Goal: Task Accomplishment & Management: Manage account settings

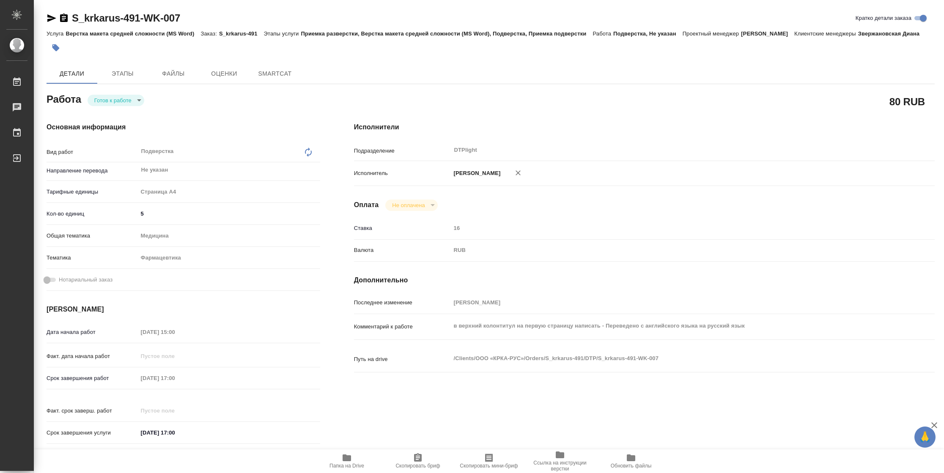
type textarea "x"
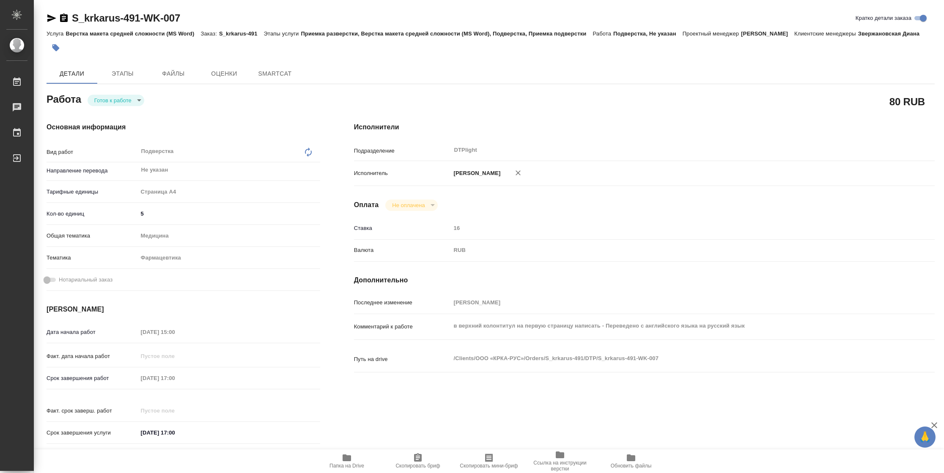
type textarea "x"
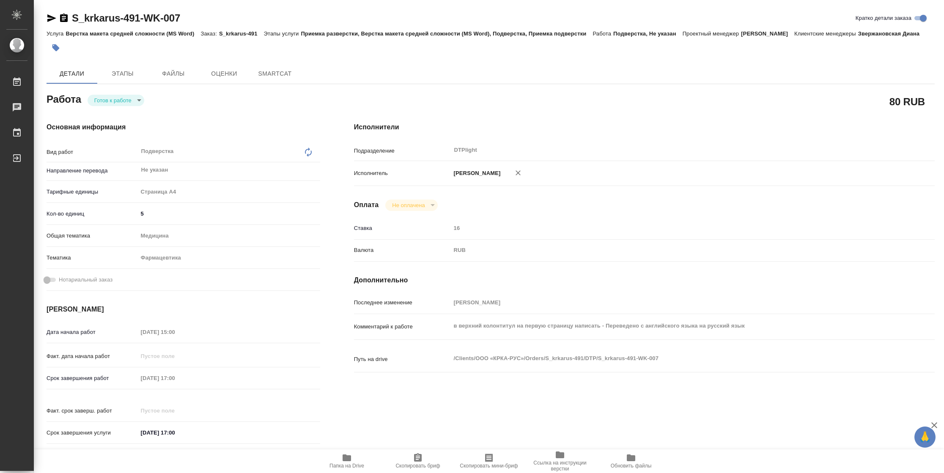
type textarea "x"
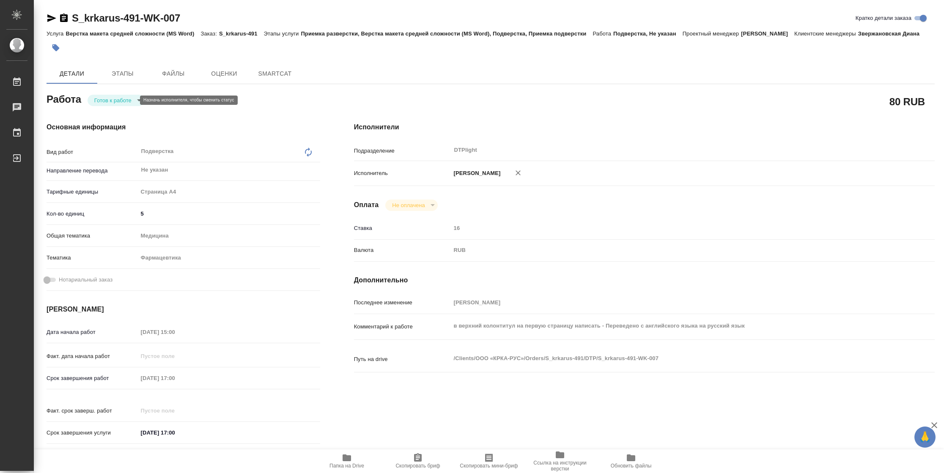
click at [118, 99] on body "🙏 .cls-1 fill:#fff; AWATERA Vasilyeva Natalia Работы Чаты График Выйти S_krkaru…" at bounding box center [472, 236] width 944 height 473
type textarea "x"
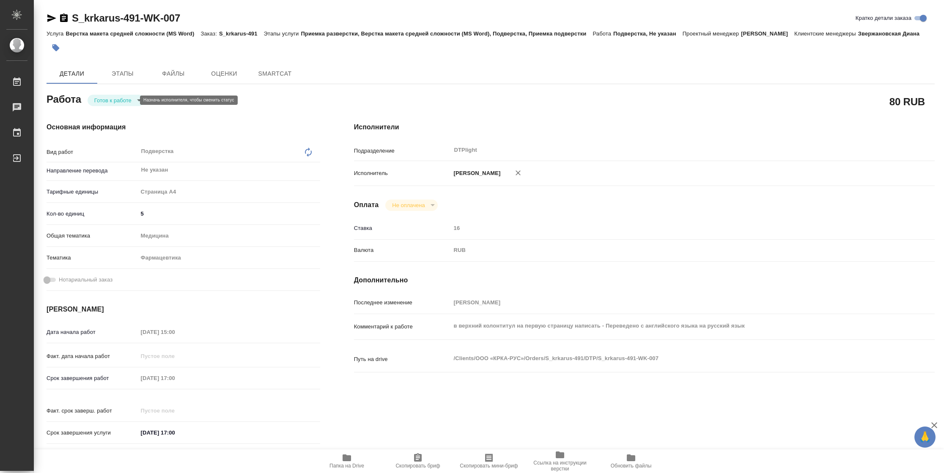
type textarea "x"
click at [118, 99] on button "В работе" at bounding box center [108, 100] width 28 height 9
type textarea "x"
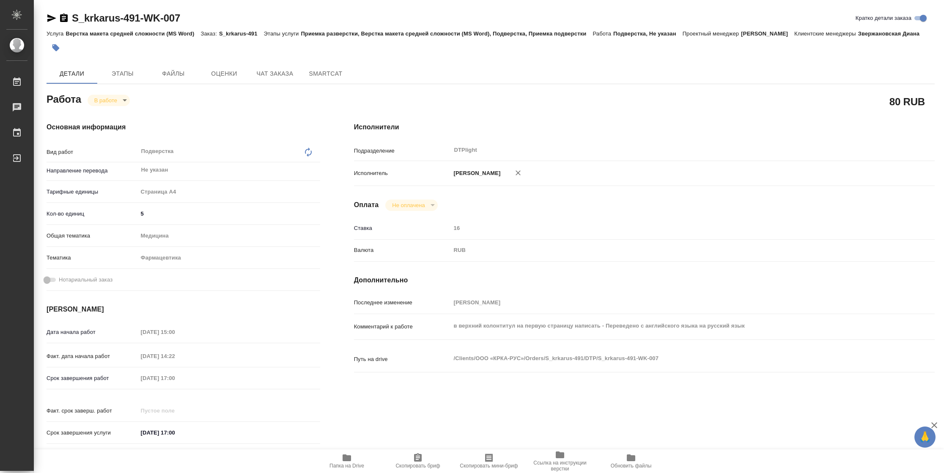
type textarea "x"
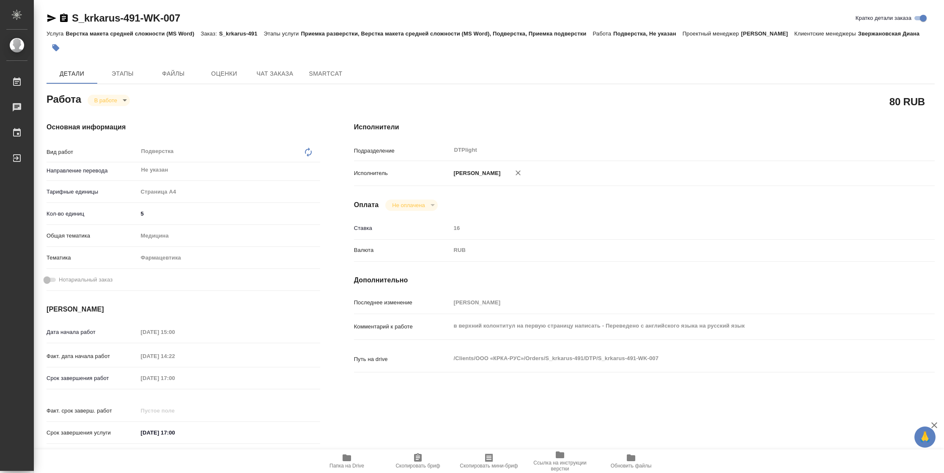
type textarea "x"
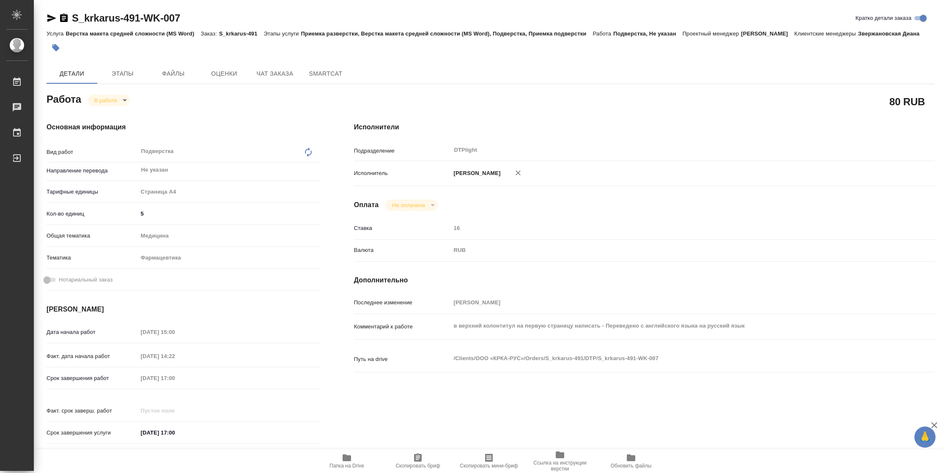
type textarea "x"
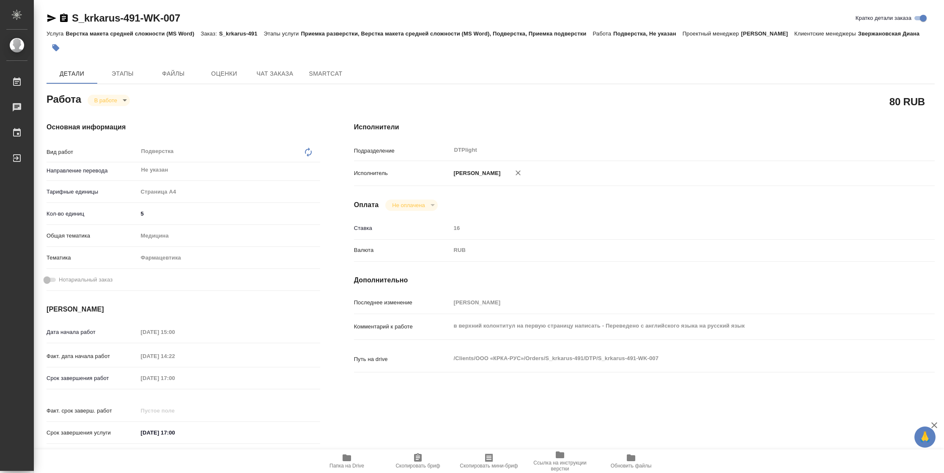
type textarea "x"
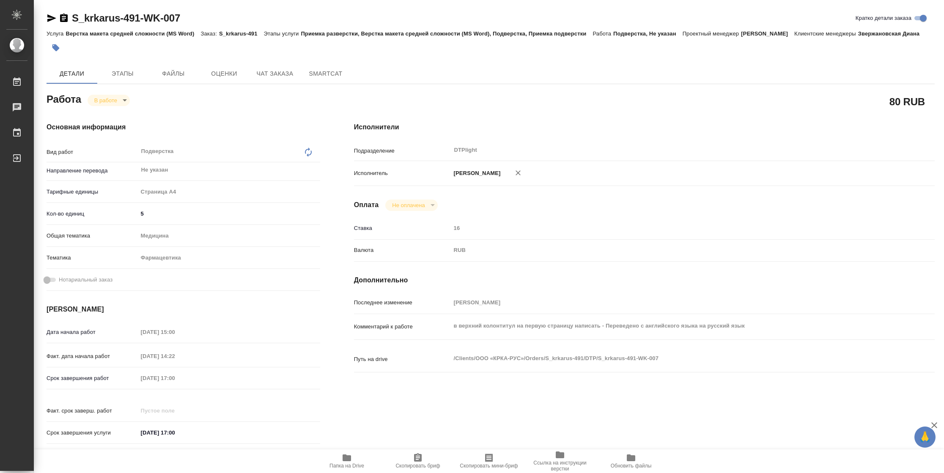
type textarea "x"
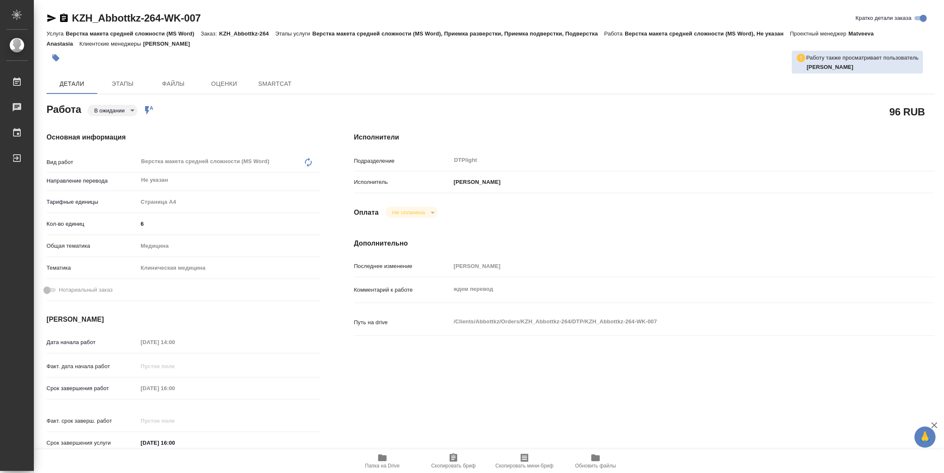
type textarea "x"
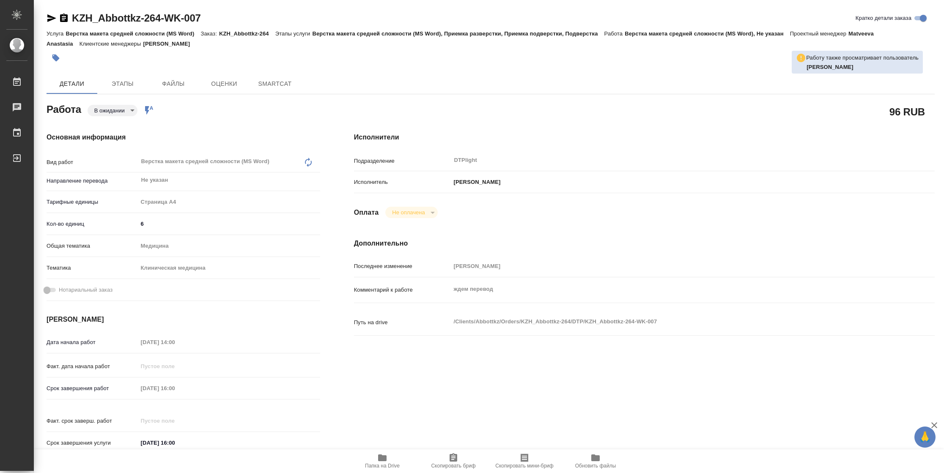
type textarea "x"
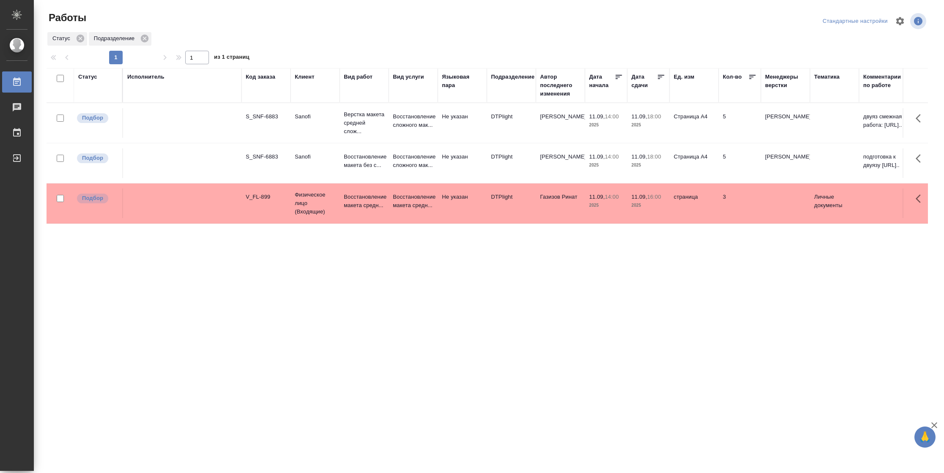
click at [660, 80] on icon at bounding box center [661, 77] width 8 height 8
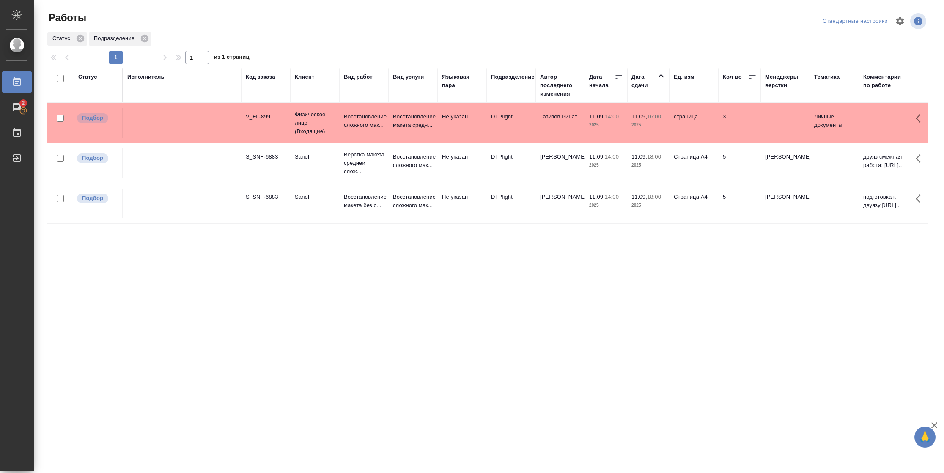
click at [96, 78] on div "Статус" at bounding box center [87, 77] width 19 height 8
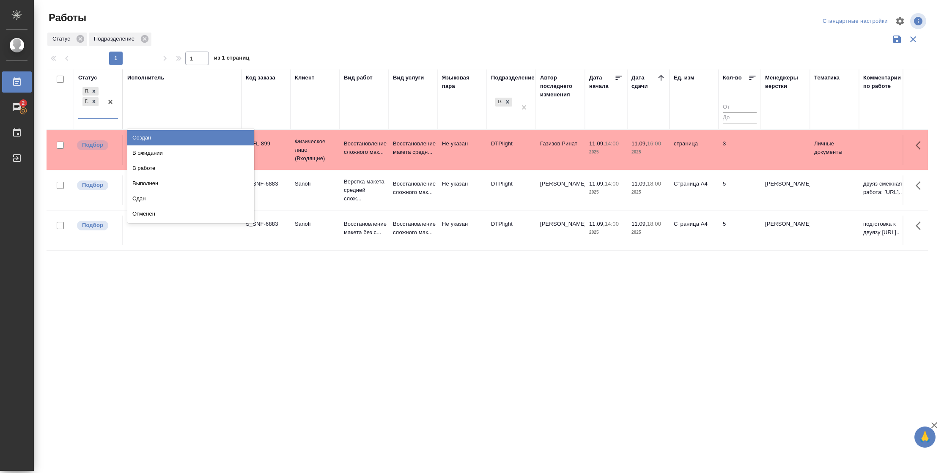
click at [102, 114] on div "Подбор Готов к работе" at bounding box center [90, 101] width 25 height 33
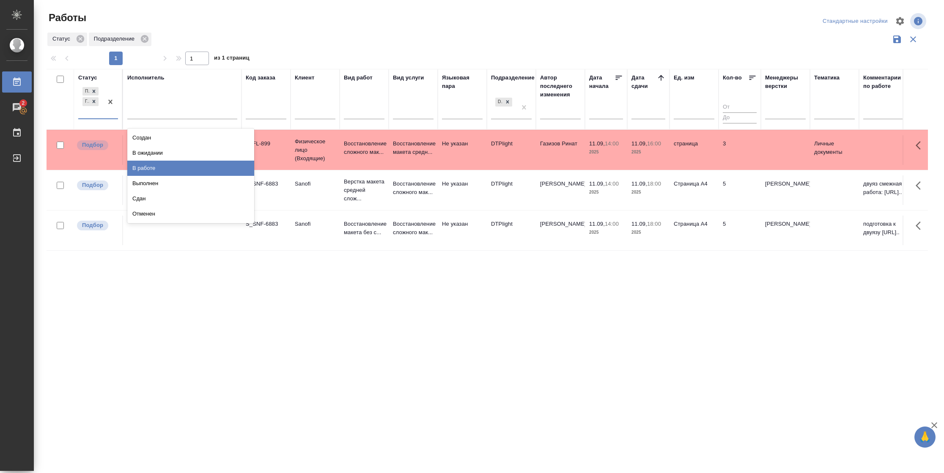
click at [165, 168] on div "В работе" at bounding box center [190, 168] width 127 height 15
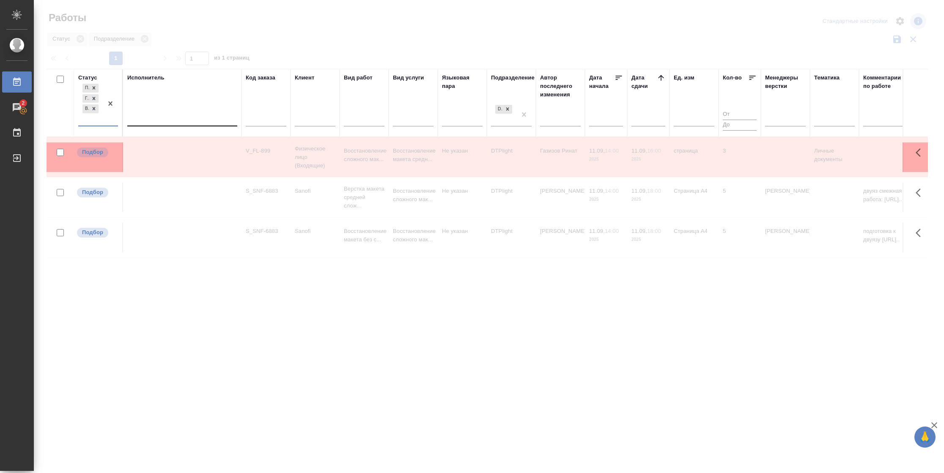
click at [174, 118] on div at bounding box center [182, 118] width 110 height 12
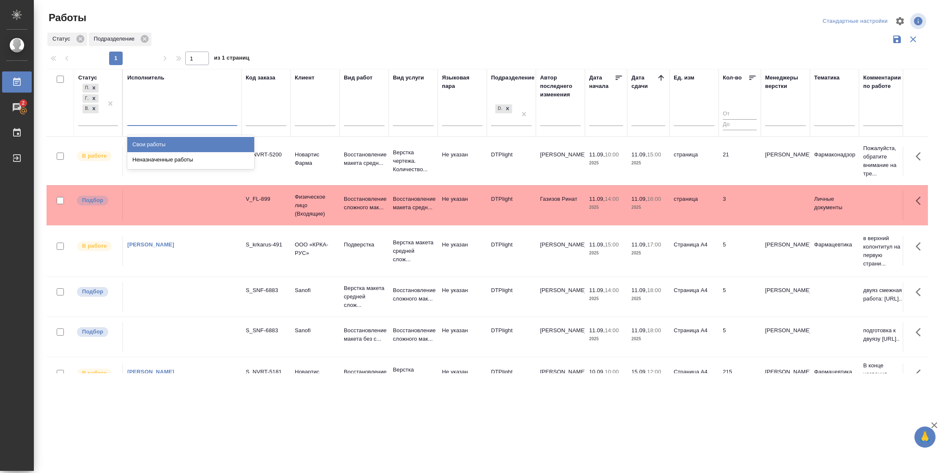
click at [173, 144] on div "Свои работы" at bounding box center [190, 144] width 127 height 15
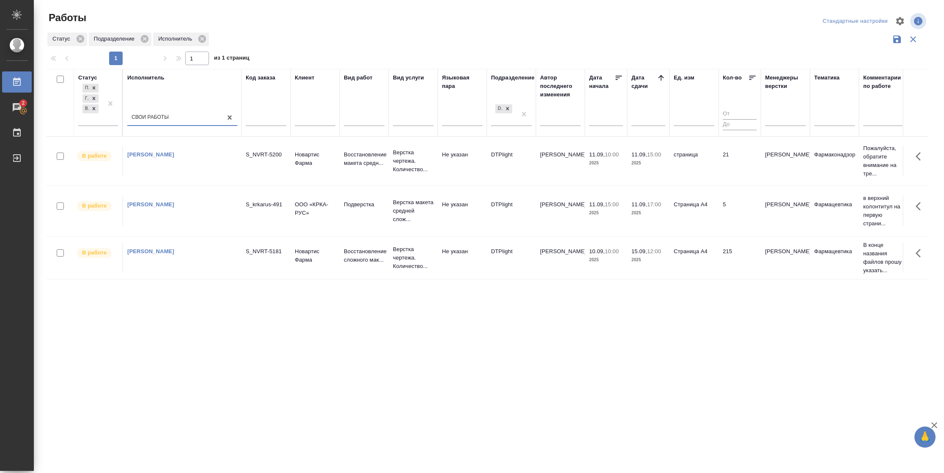
click at [739, 165] on td "21" at bounding box center [739, 161] width 42 height 30
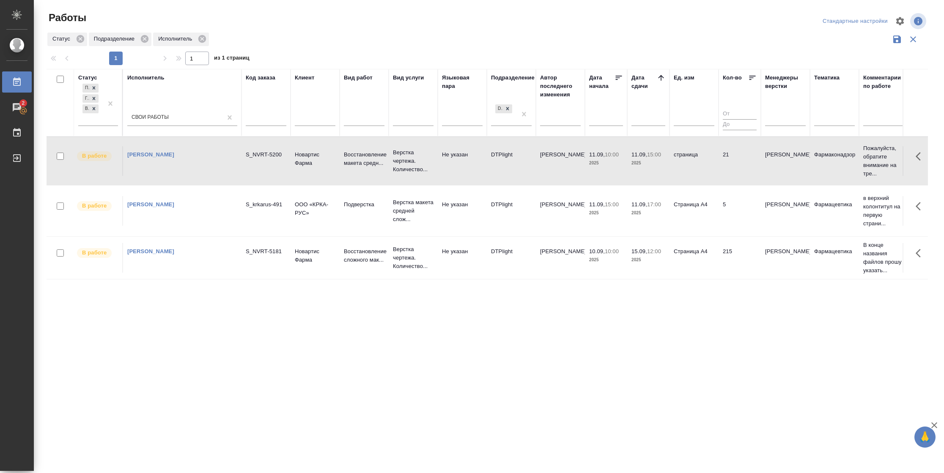
click at [739, 165] on td "21" at bounding box center [739, 161] width 42 height 30
click at [691, 169] on td "страница" at bounding box center [693, 161] width 49 height 30
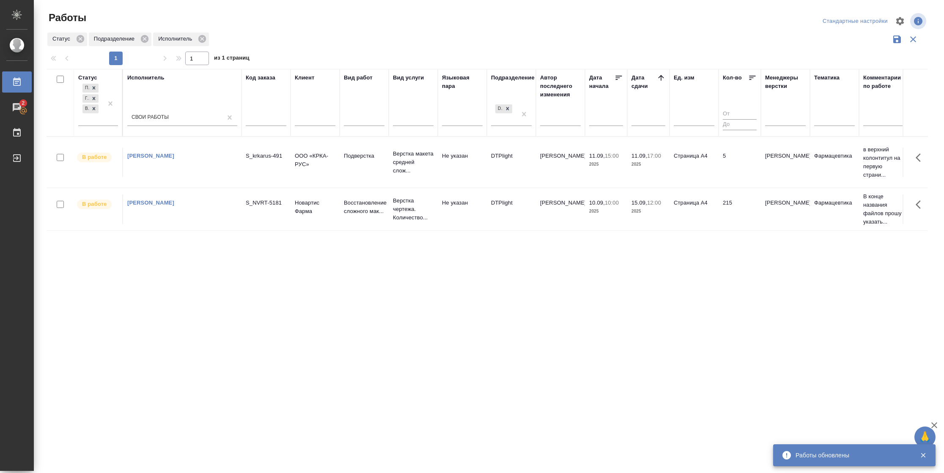
click at [640, 173] on td "11.09, 17:00 2025" at bounding box center [648, 163] width 42 height 30
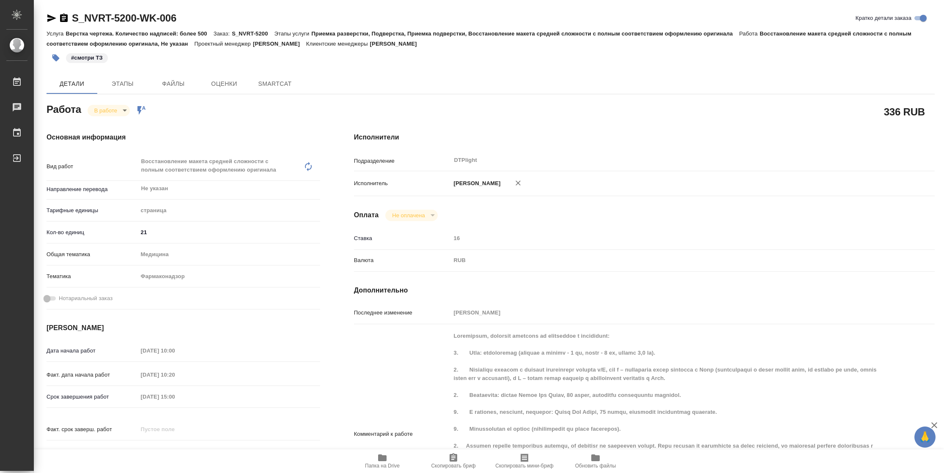
type textarea "x"
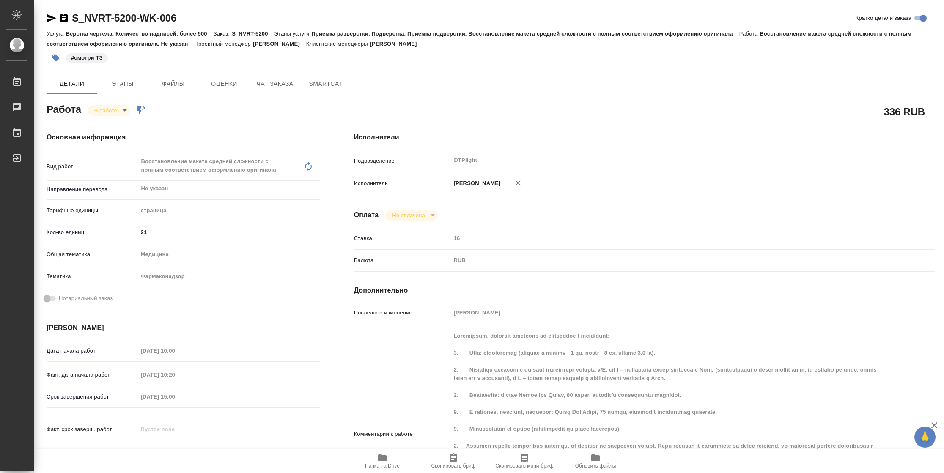
scroll to position [380, 0]
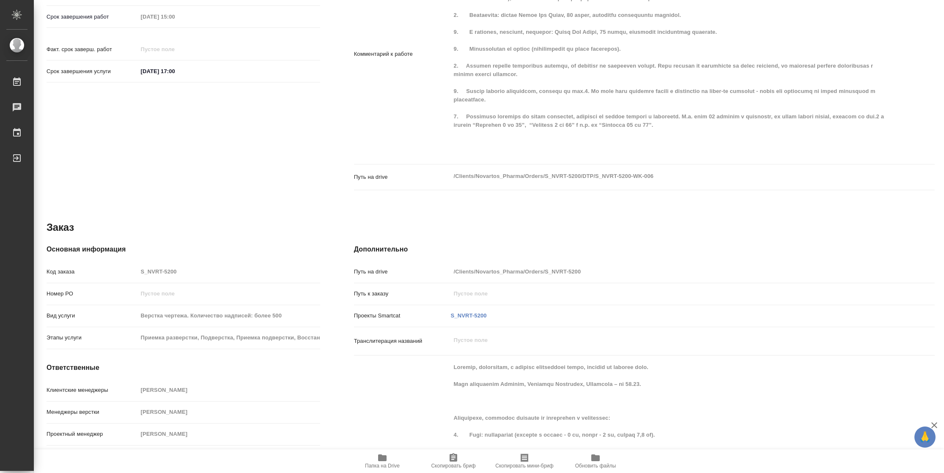
type textarea "x"
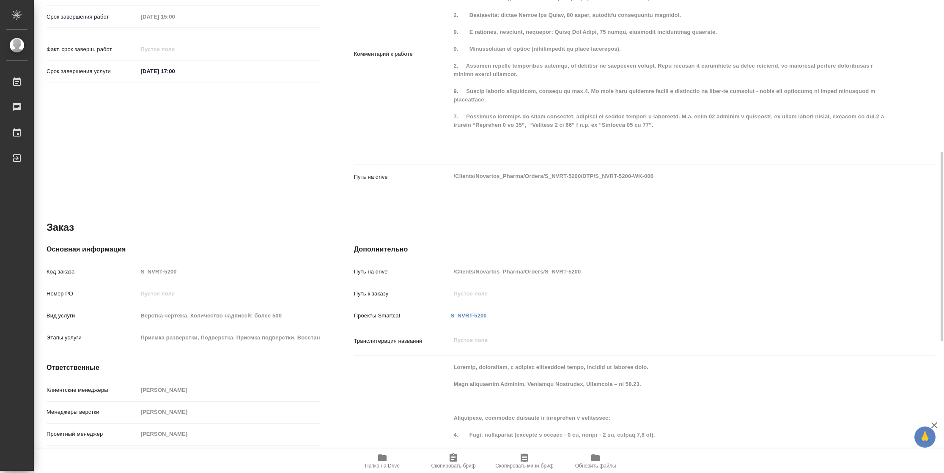
type textarea "x"
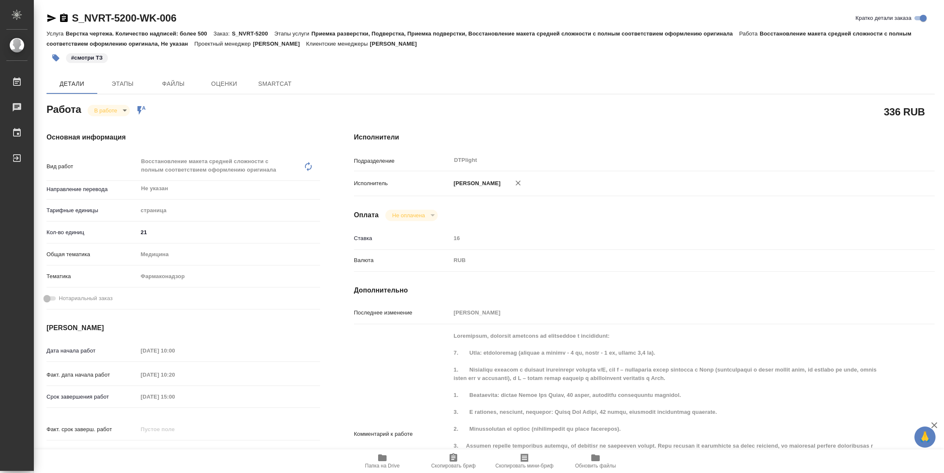
type textarea "x"
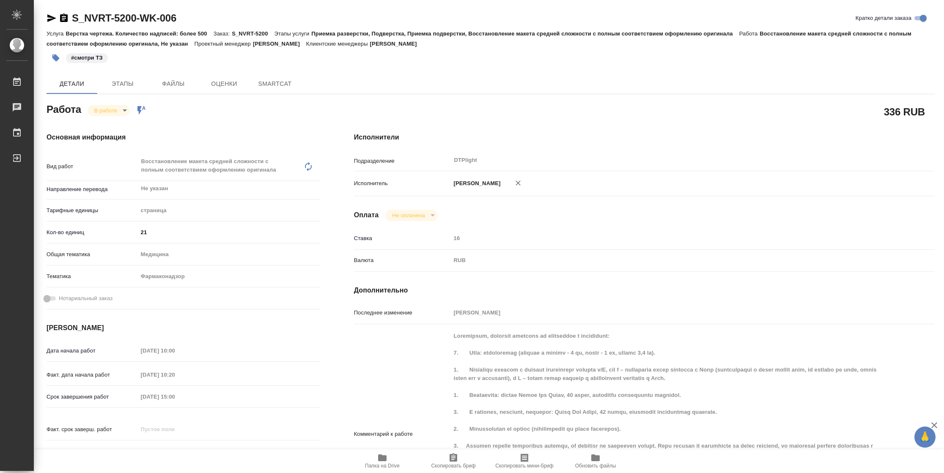
type textarea "x"
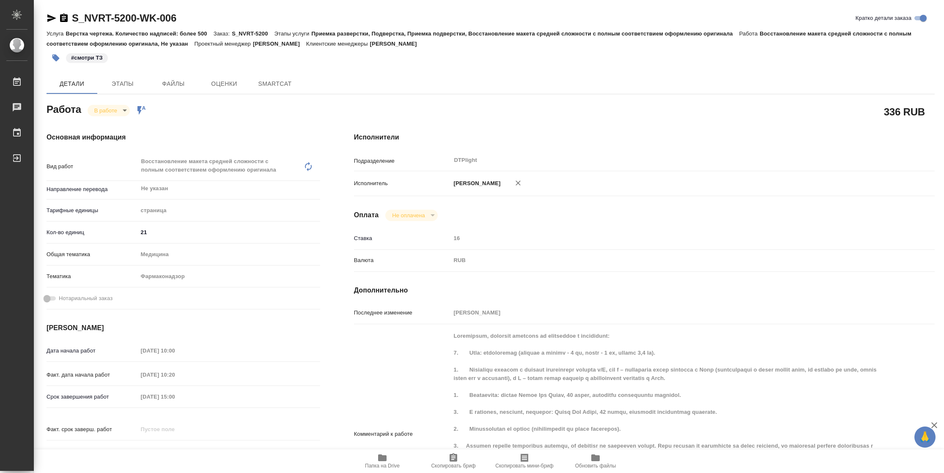
type textarea "x"
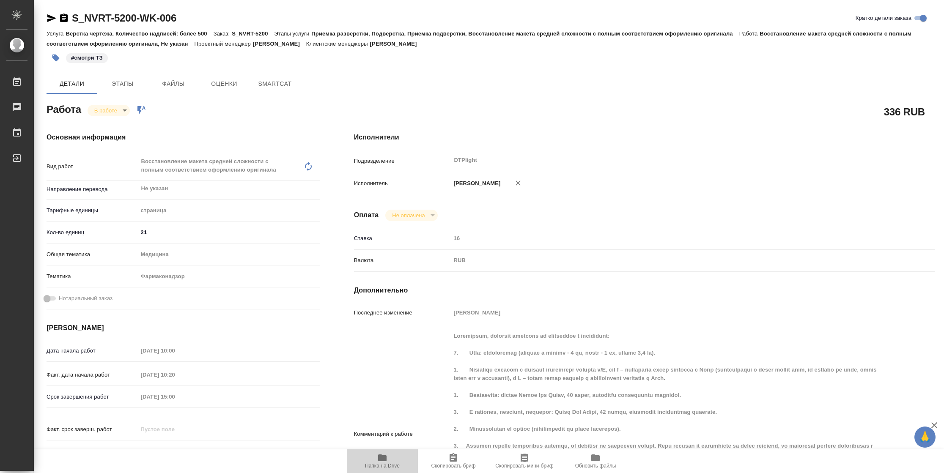
click at [390, 464] on span "Папка на Drive" at bounding box center [382, 466] width 35 height 6
type textarea "x"
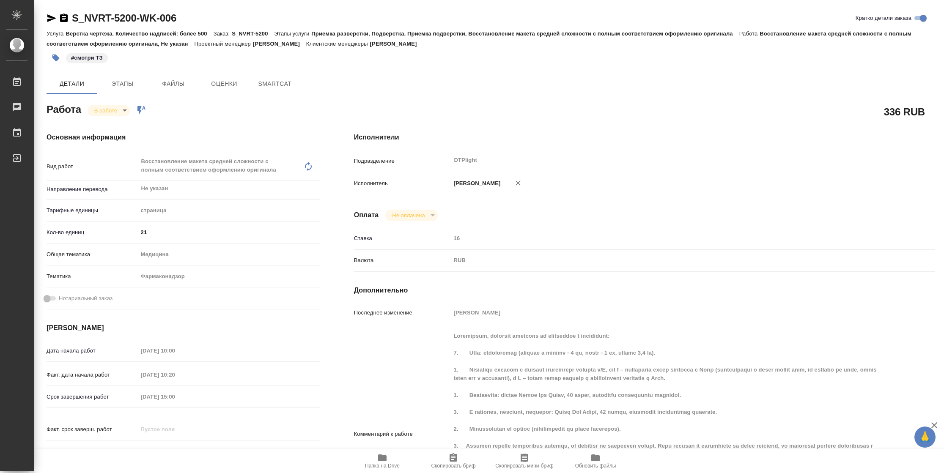
type textarea "x"
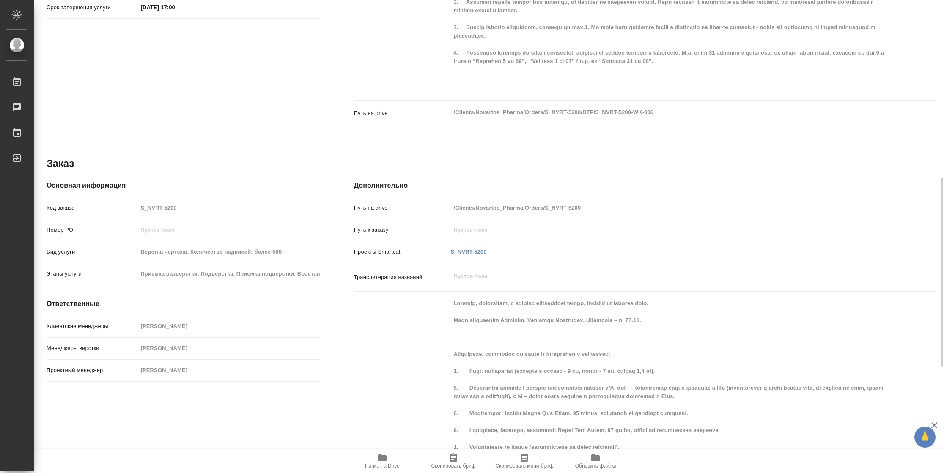
type textarea "x"
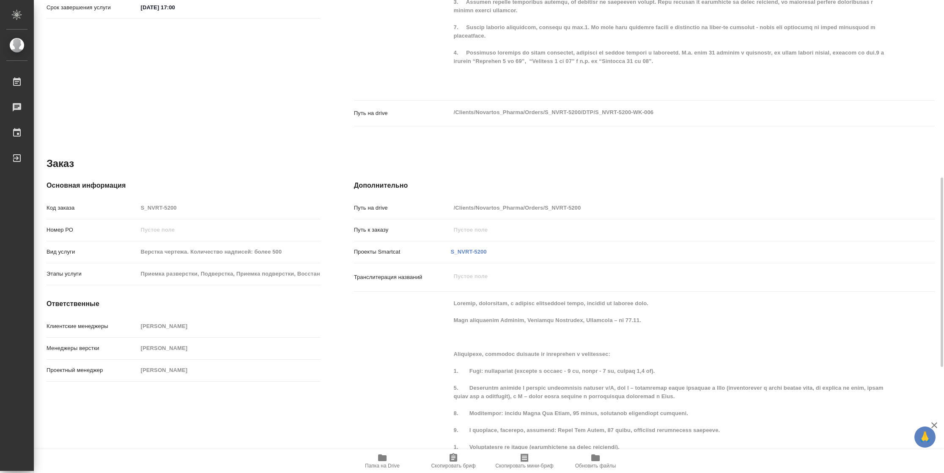
type textarea "x"
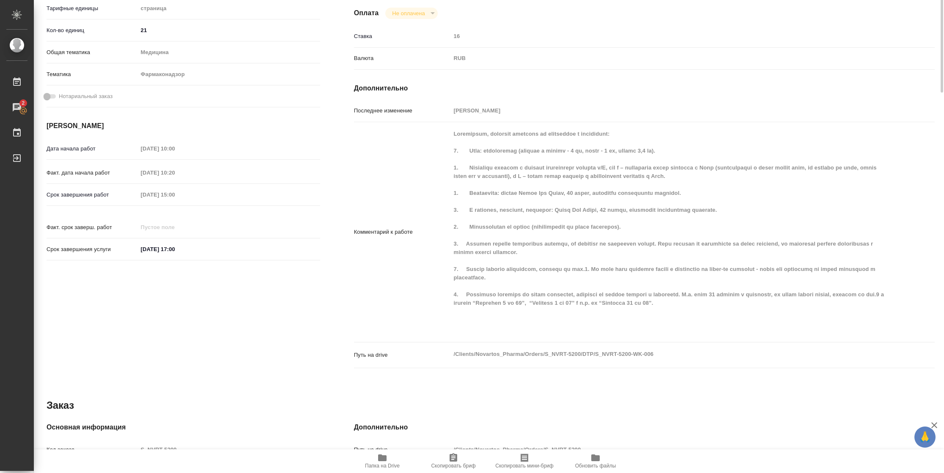
scroll to position [0, 0]
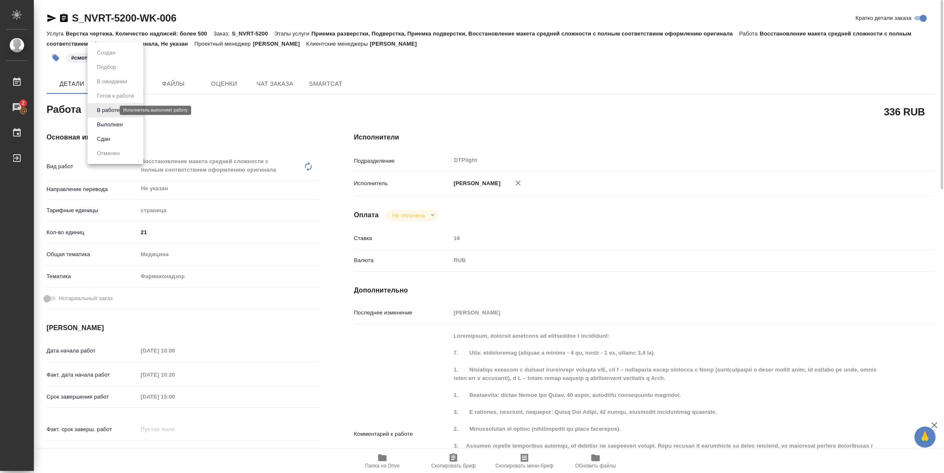
click at [107, 109] on body "🙏 .cls-1 fill:#fff; AWATERA Vasilyeva Natalia Работы 2 Чаты График Выйти S_NVRT…" at bounding box center [472, 236] width 944 height 473
click at [107, 129] on li "Выполнен" at bounding box center [116, 125] width 56 height 14
type textarea "x"
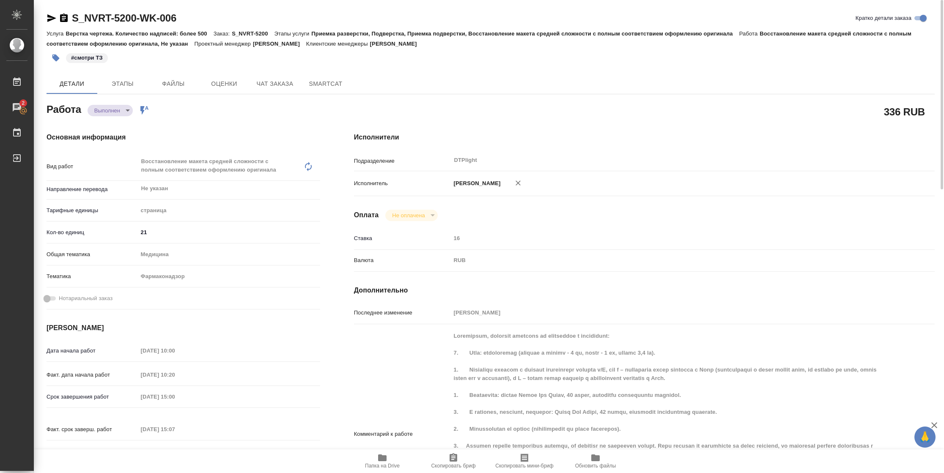
type textarea "x"
click at [47, 22] on icon "button" at bounding box center [52, 18] width 10 height 10
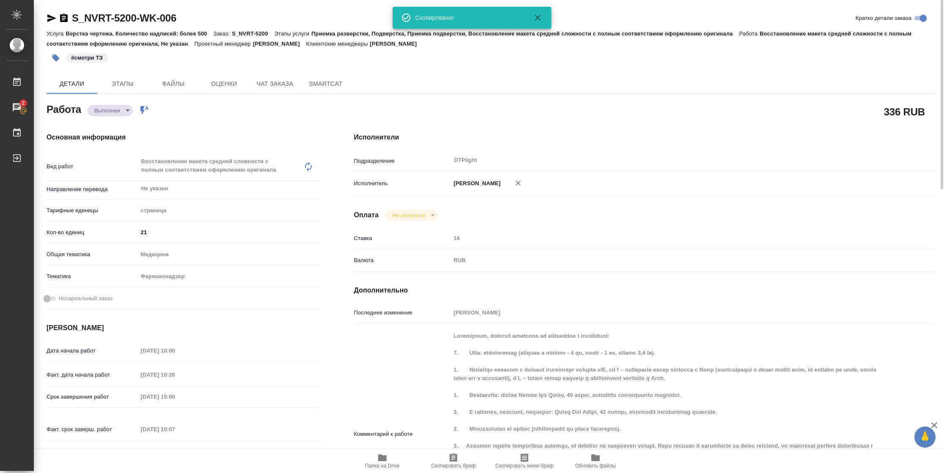
type textarea "x"
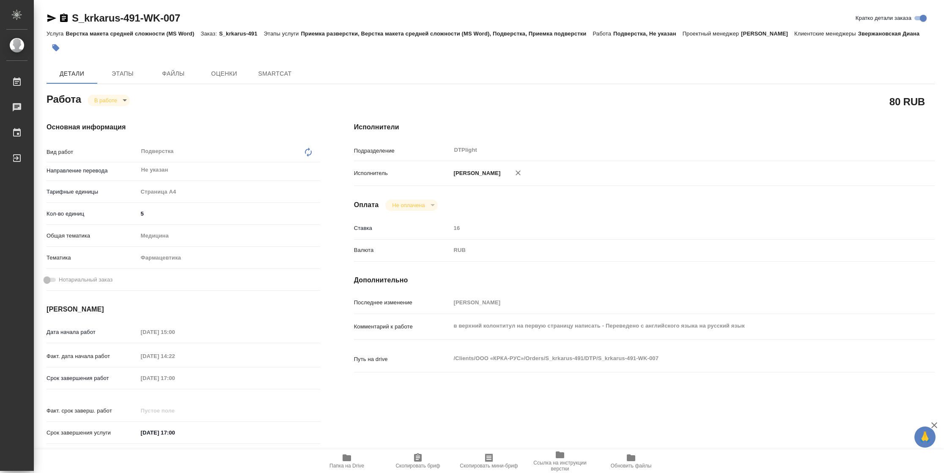
type textarea "x"
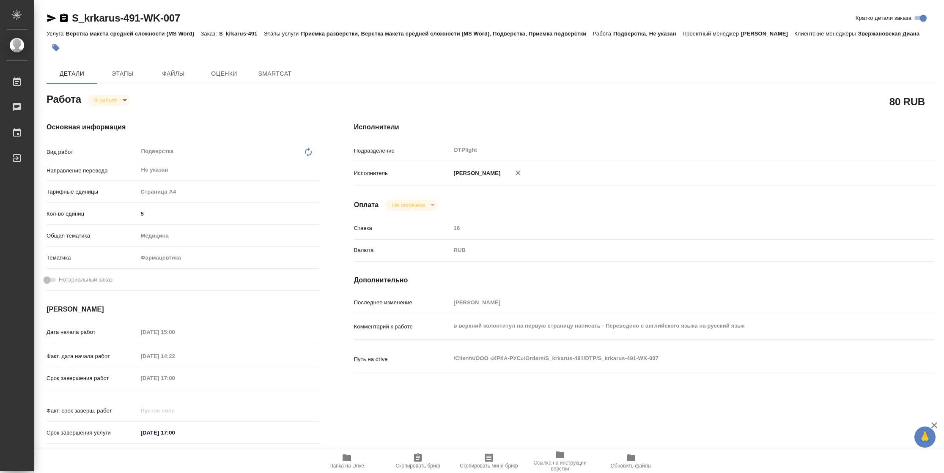
type textarea "x"
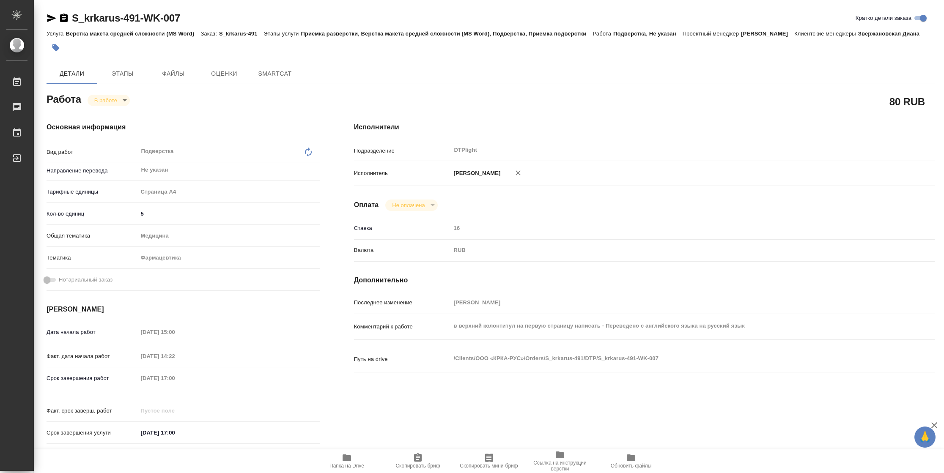
type textarea "x"
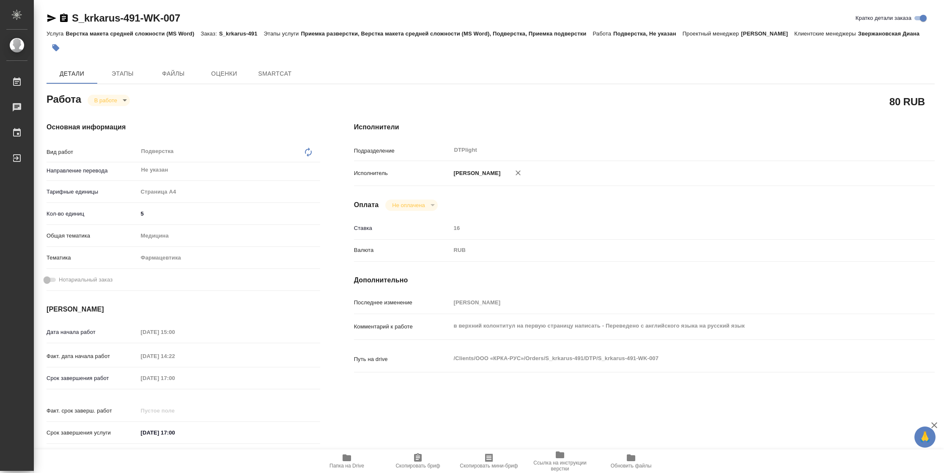
type textarea "x"
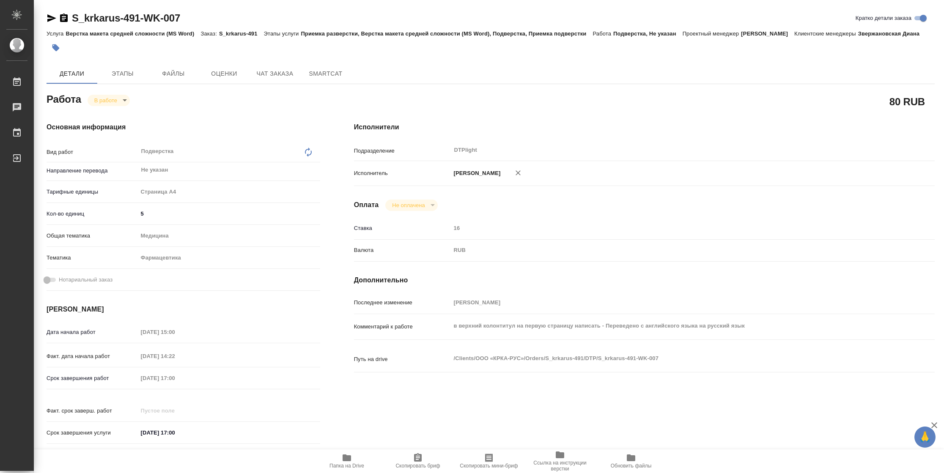
type textarea "x"
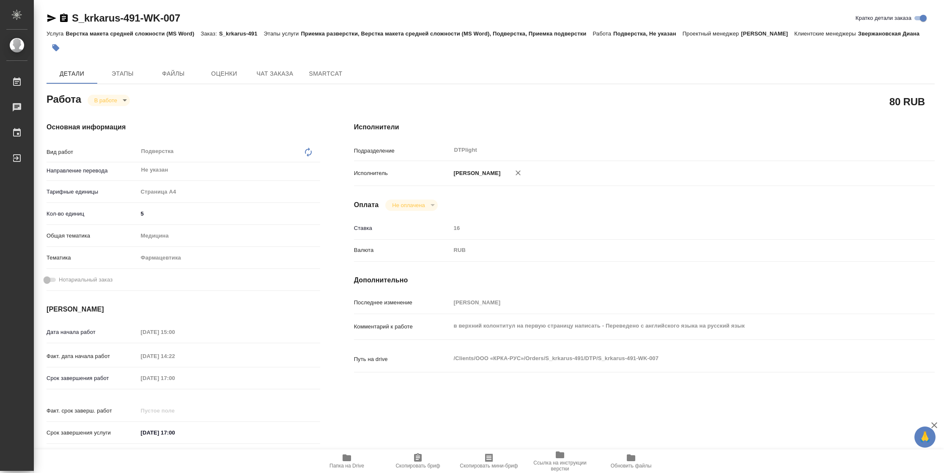
click at [349, 462] on icon "button" at bounding box center [347, 458] width 10 height 10
type textarea "x"
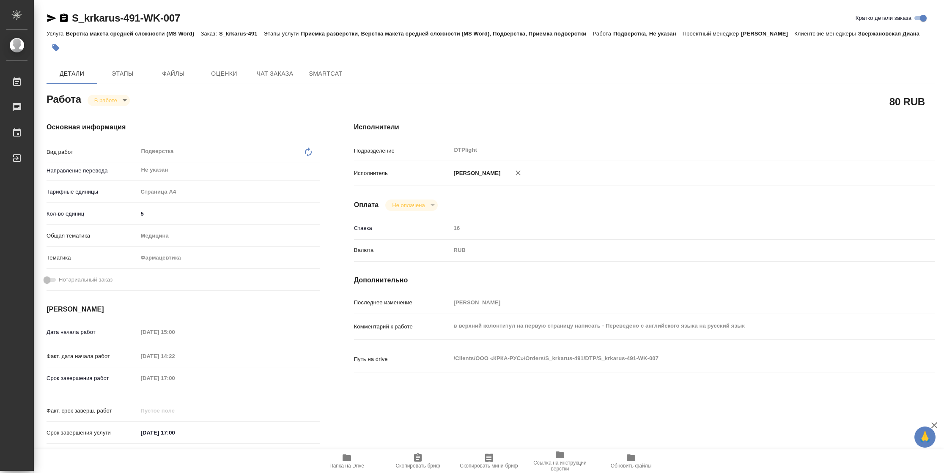
type textarea "x"
